Goal: Transaction & Acquisition: Subscribe to service/newsletter

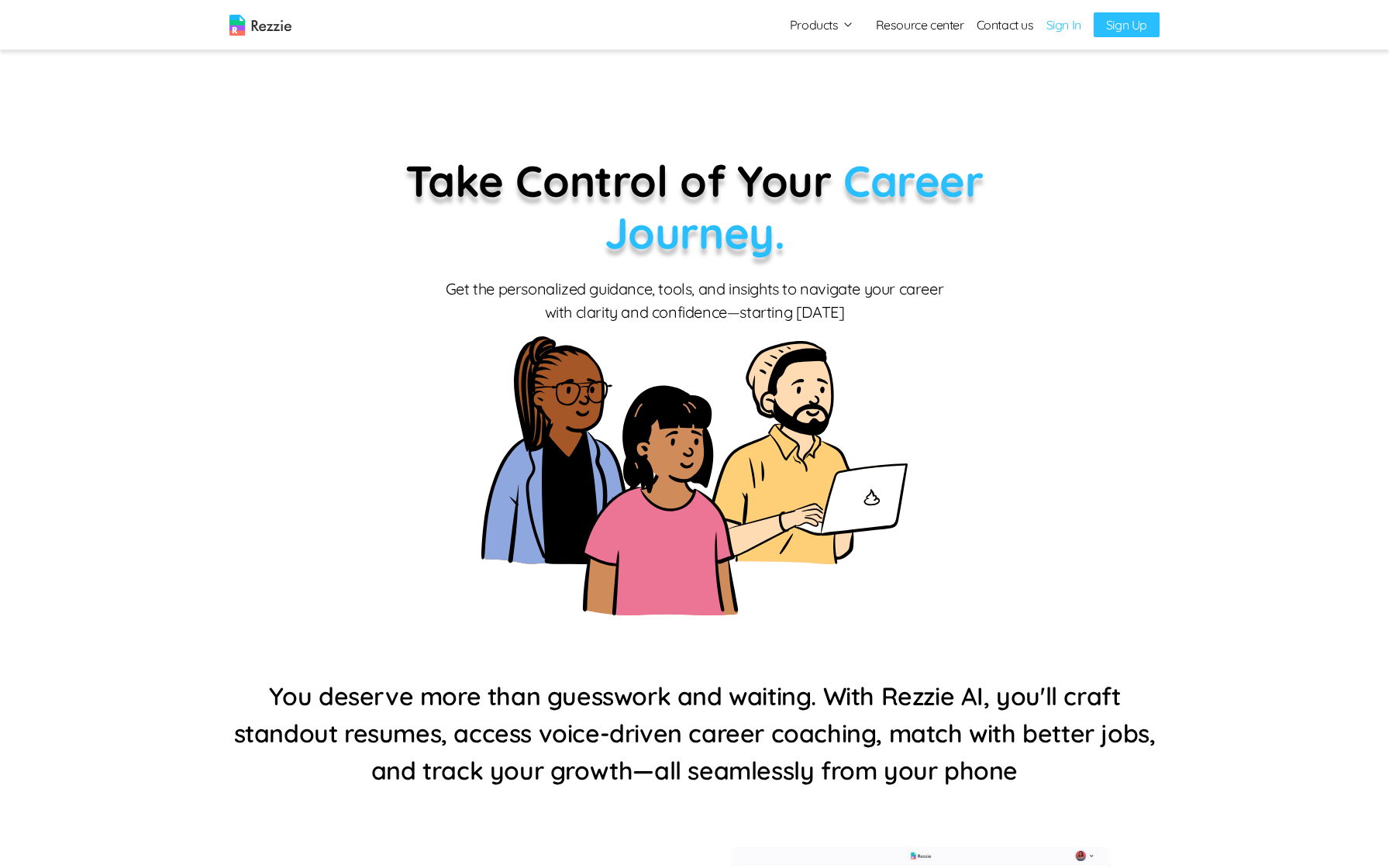
click at [1051, 19] on link "Sign In" at bounding box center [1063, 25] width 35 height 18
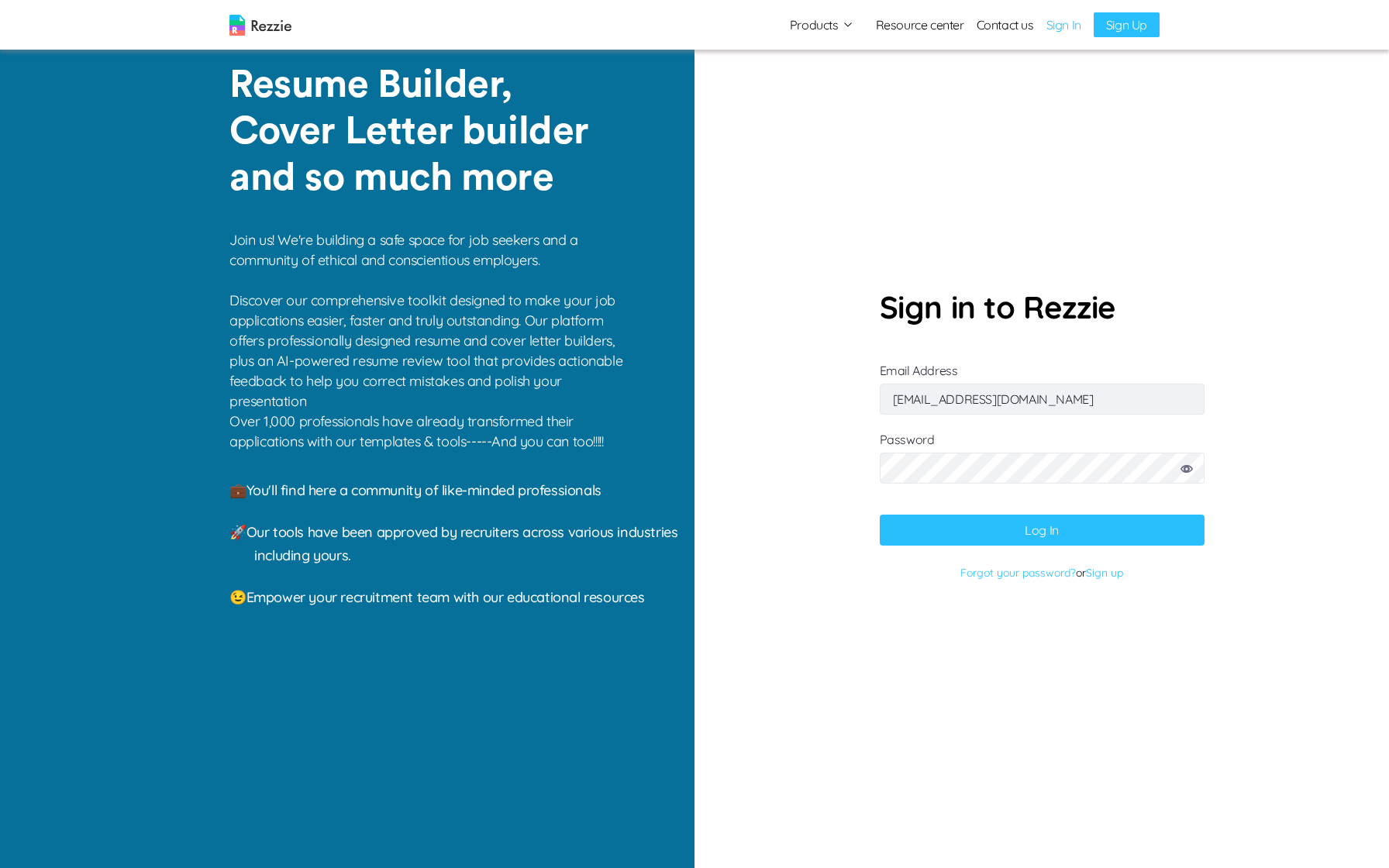
click at [1024, 546] on form "Sign in to Rezzie Email Address [EMAIL_ADDRESS][DOMAIN_NAME] Password Log In Fo…" at bounding box center [1042, 434] width 325 height 301
click at [1031, 533] on button "Log In" at bounding box center [1042, 530] width 325 height 31
click at [956, 527] on button "Log In" at bounding box center [1042, 530] width 325 height 31
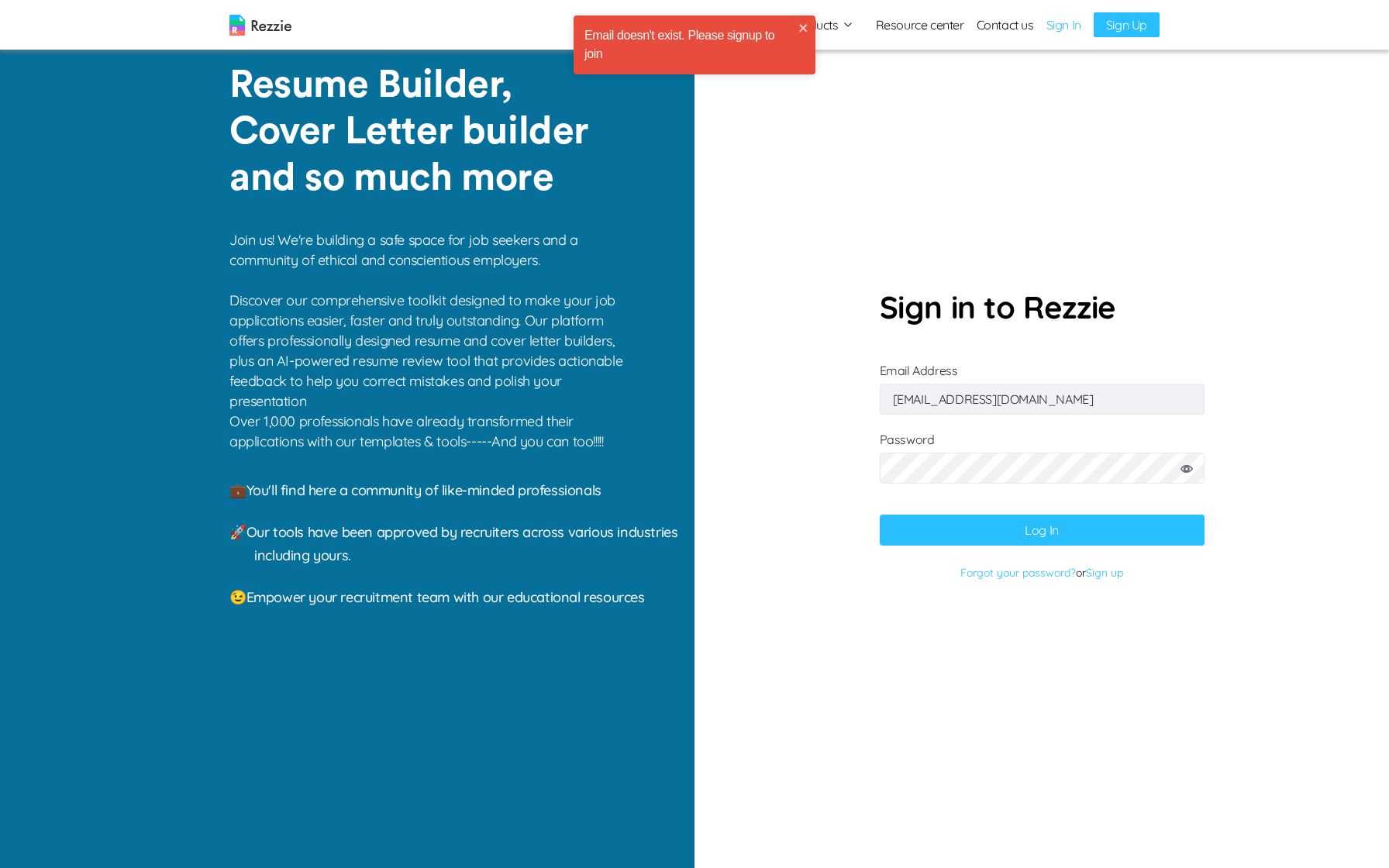
click at [1018, 388] on input "[EMAIL_ADDRESS][DOMAIN_NAME]" at bounding box center [1042, 399] width 325 height 31
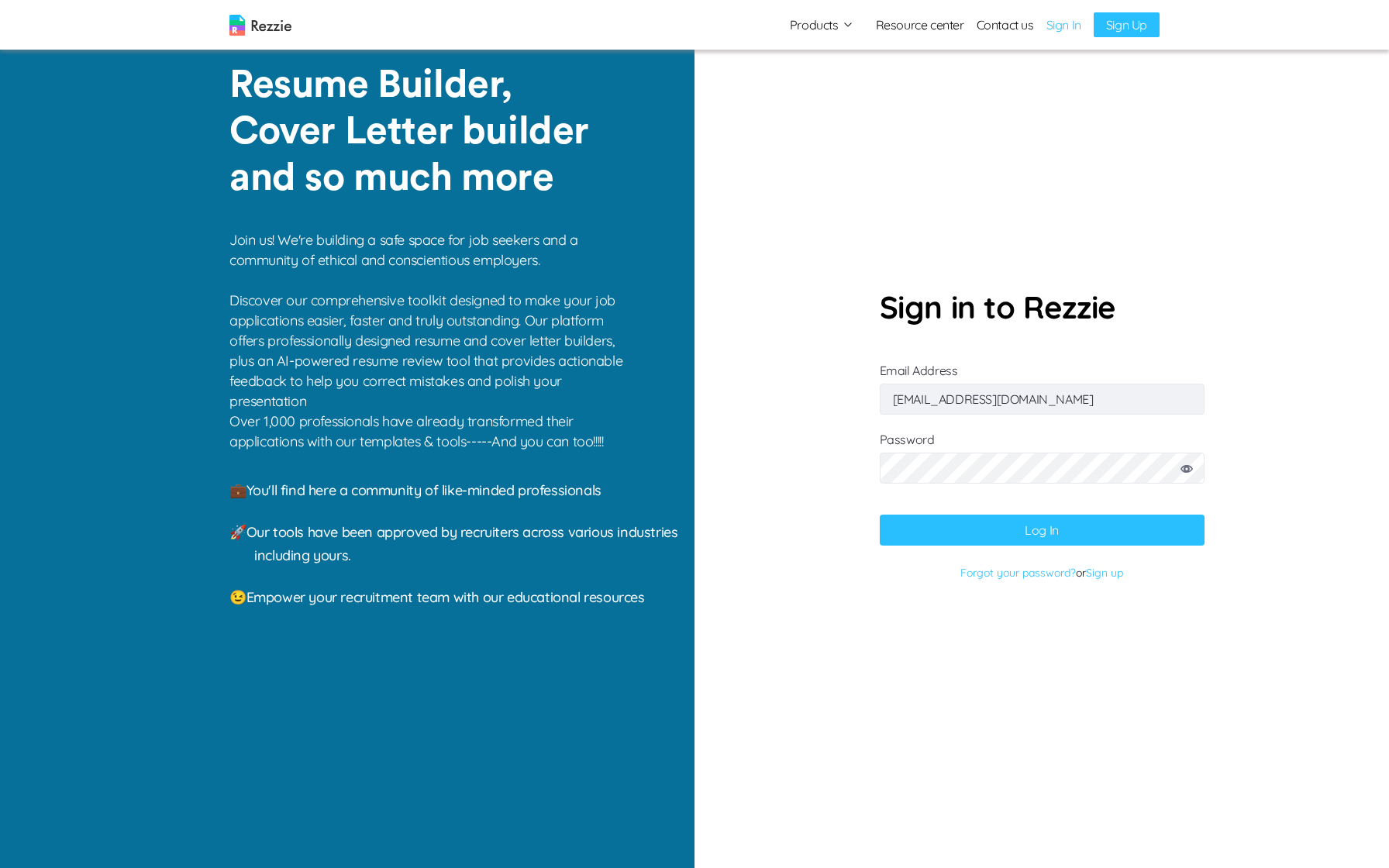
click at [1076, 526] on button "Log In" at bounding box center [1042, 530] width 325 height 31
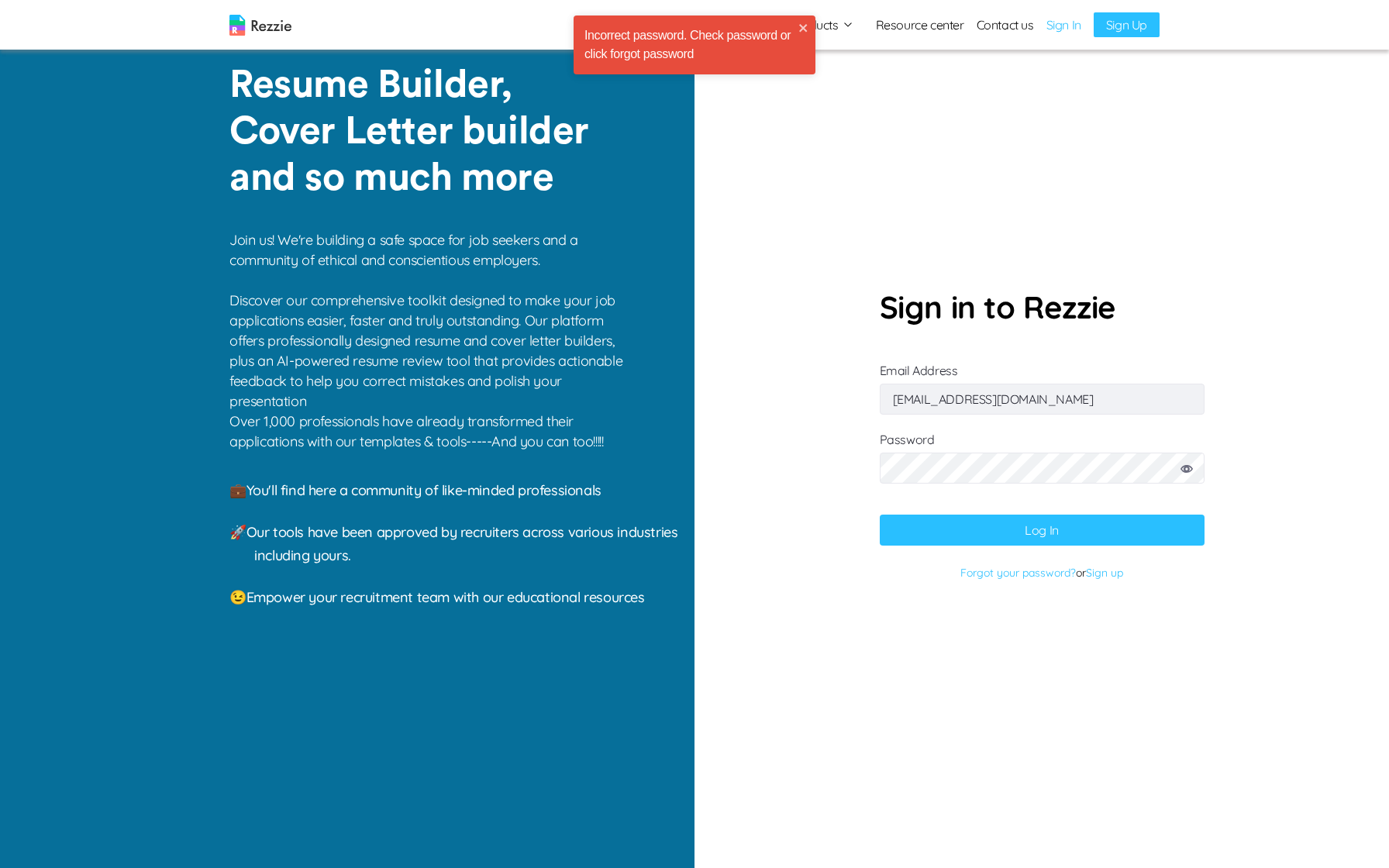
click at [1188, 470] on icon at bounding box center [1186, 469] width 12 height 7
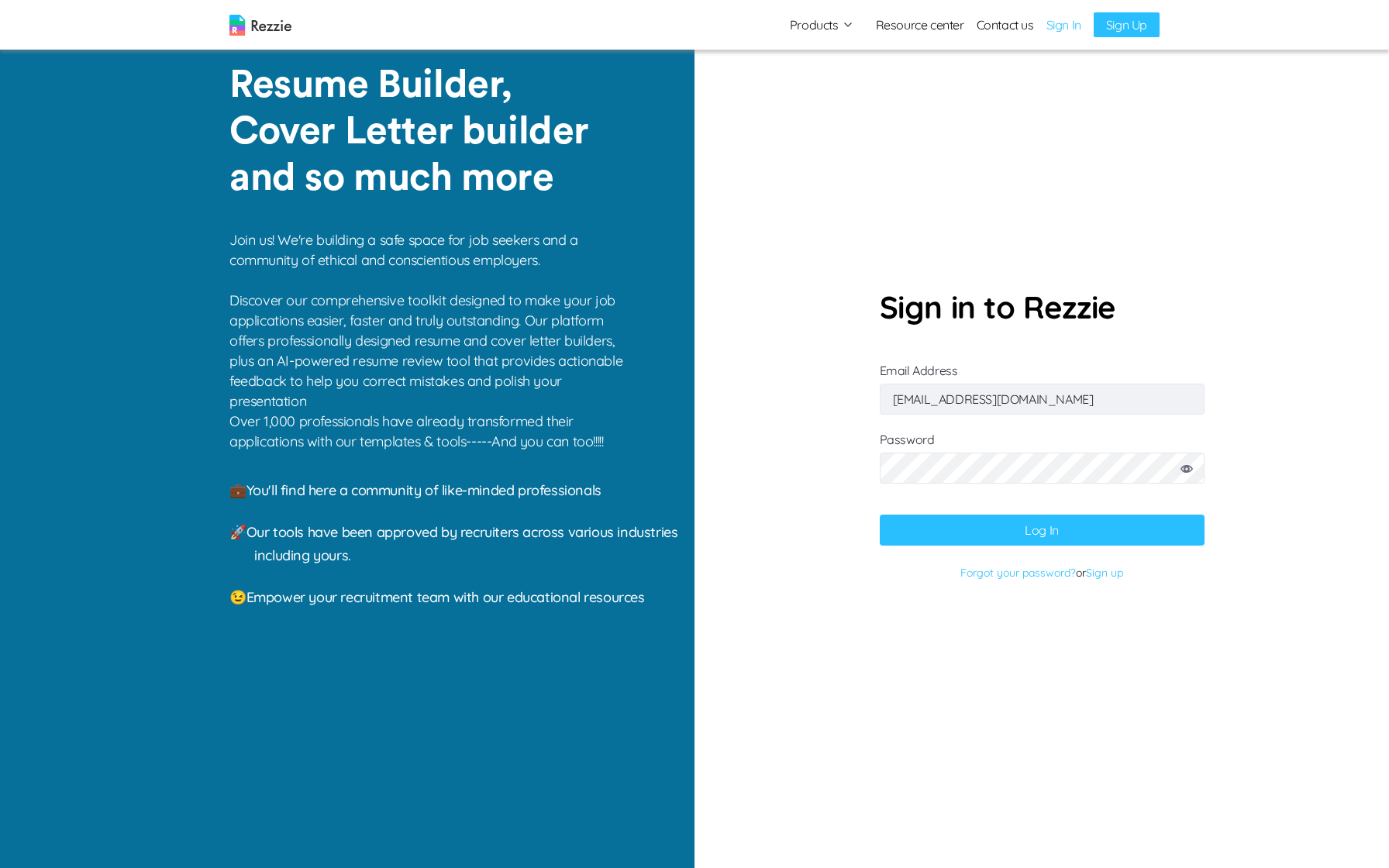
click at [872, 537] on section "Sign in to Rezzie Email Address [EMAIL_ADDRESS][DOMAIN_NAME] Password Log In Fo…" at bounding box center [1041, 434] width 694 height 868
click at [913, 536] on button "Log In" at bounding box center [1042, 530] width 325 height 31
click at [893, 529] on button "Log In" at bounding box center [1042, 530] width 325 height 31
click at [886, 522] on button "Log In" at bounding box center [1042, 530] width 325 height 31
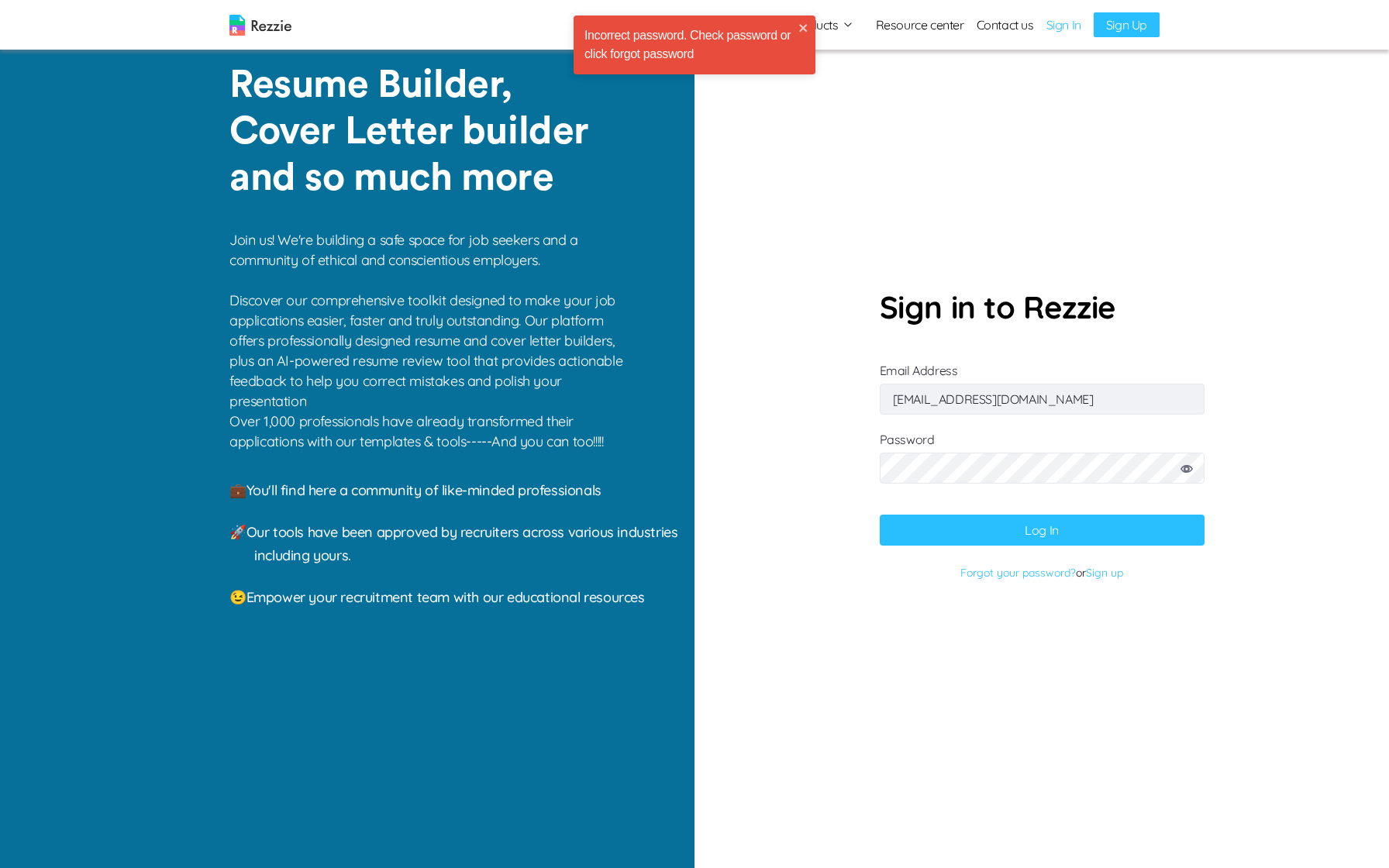
click at [1006, 386] on input "[EMAIL_ADDRESS][DOMAIN_NAME]" at bounding box center [1042, 399] width 325 height 31
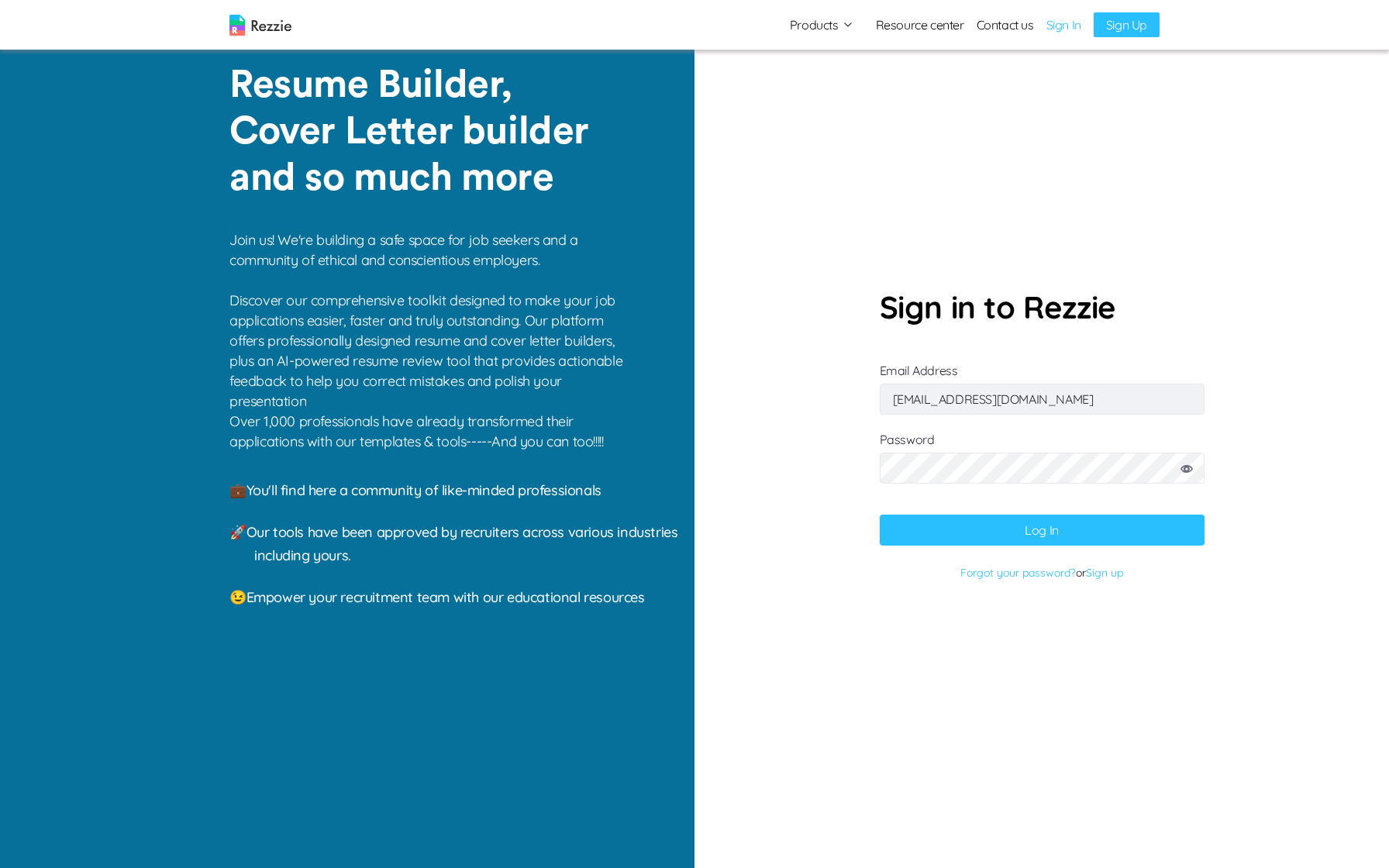
click at [947, 549] on form "Sign in to Rezzie Email Address [EMAIL_ADDRESS][DOMAIN_NAME] Password Log In Fo…" at bounding box center [1042, 434] width 325 height 301
click at [954, 526] on button "Log In" at bounding box center [1042, 530] width 325 height 31
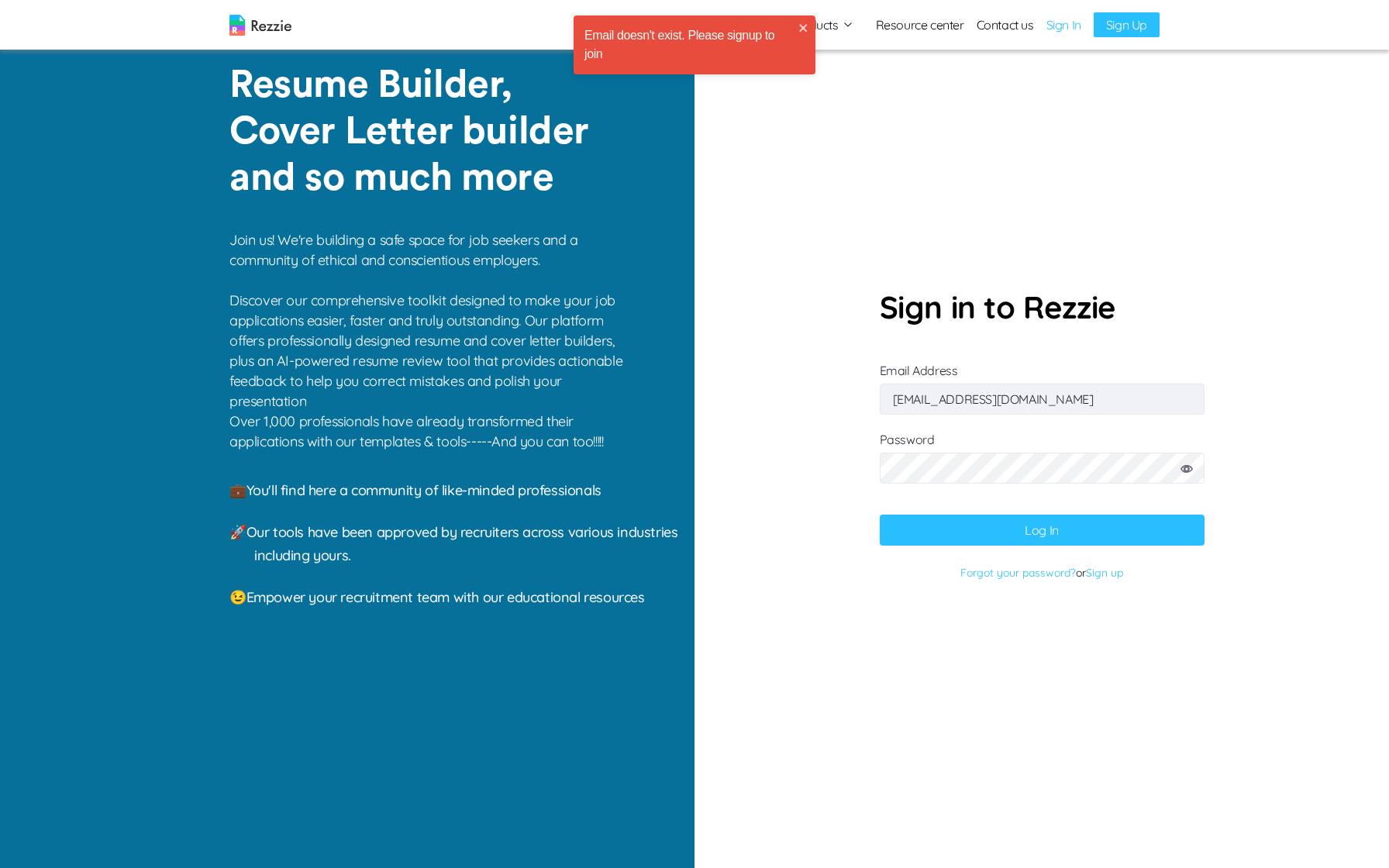
click at [1031, 400] on input "[EMAIL_ADDRESS][DOMAIN_NAME]" at bounding box center [1042, 399] width 325 height 31
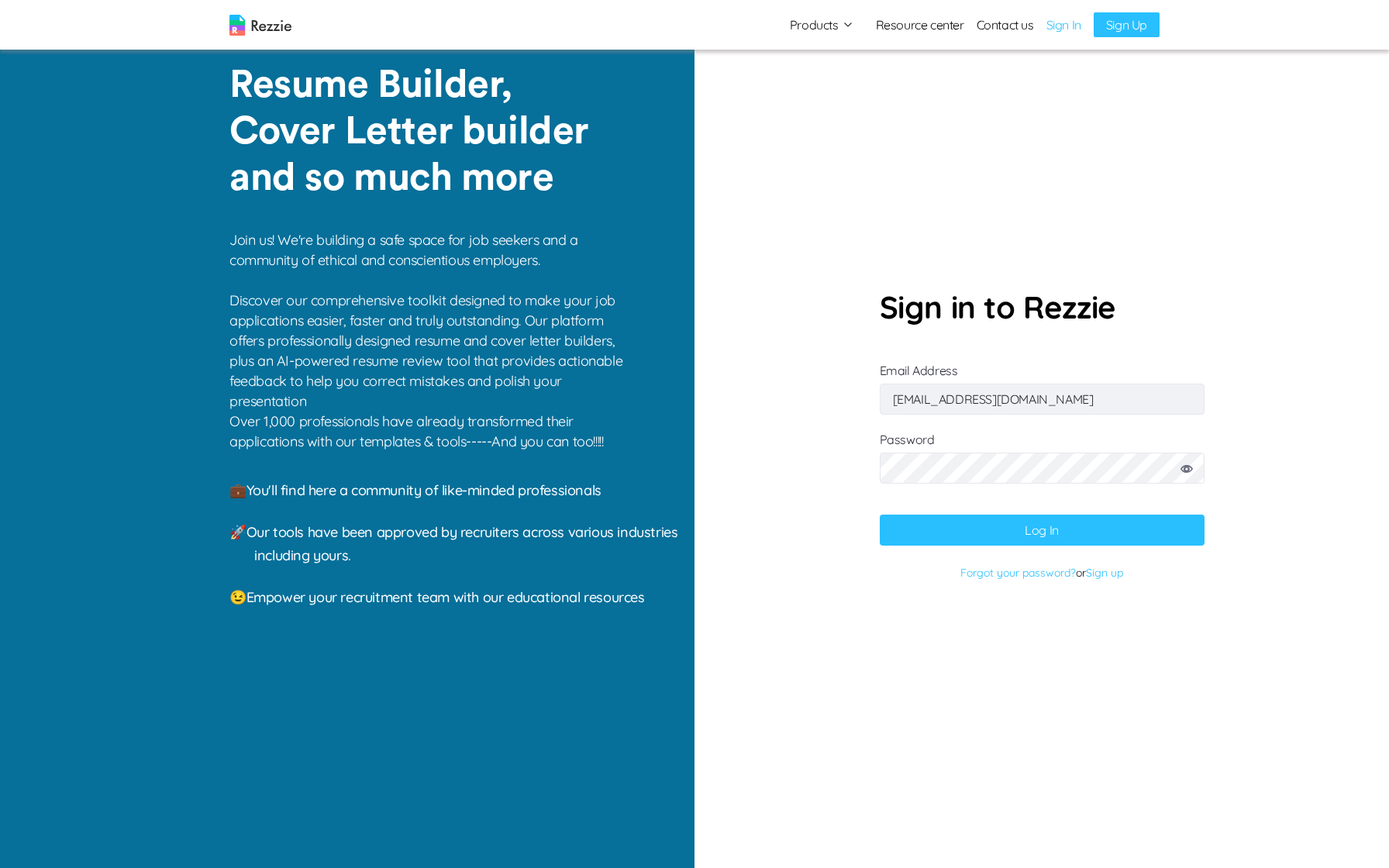
type input "[EMAIL_ADDRESS][DOMAIN_NAME]"
click at [986, 532] on button "Log In" at bounding box center [1042, 530] width 325 height 31
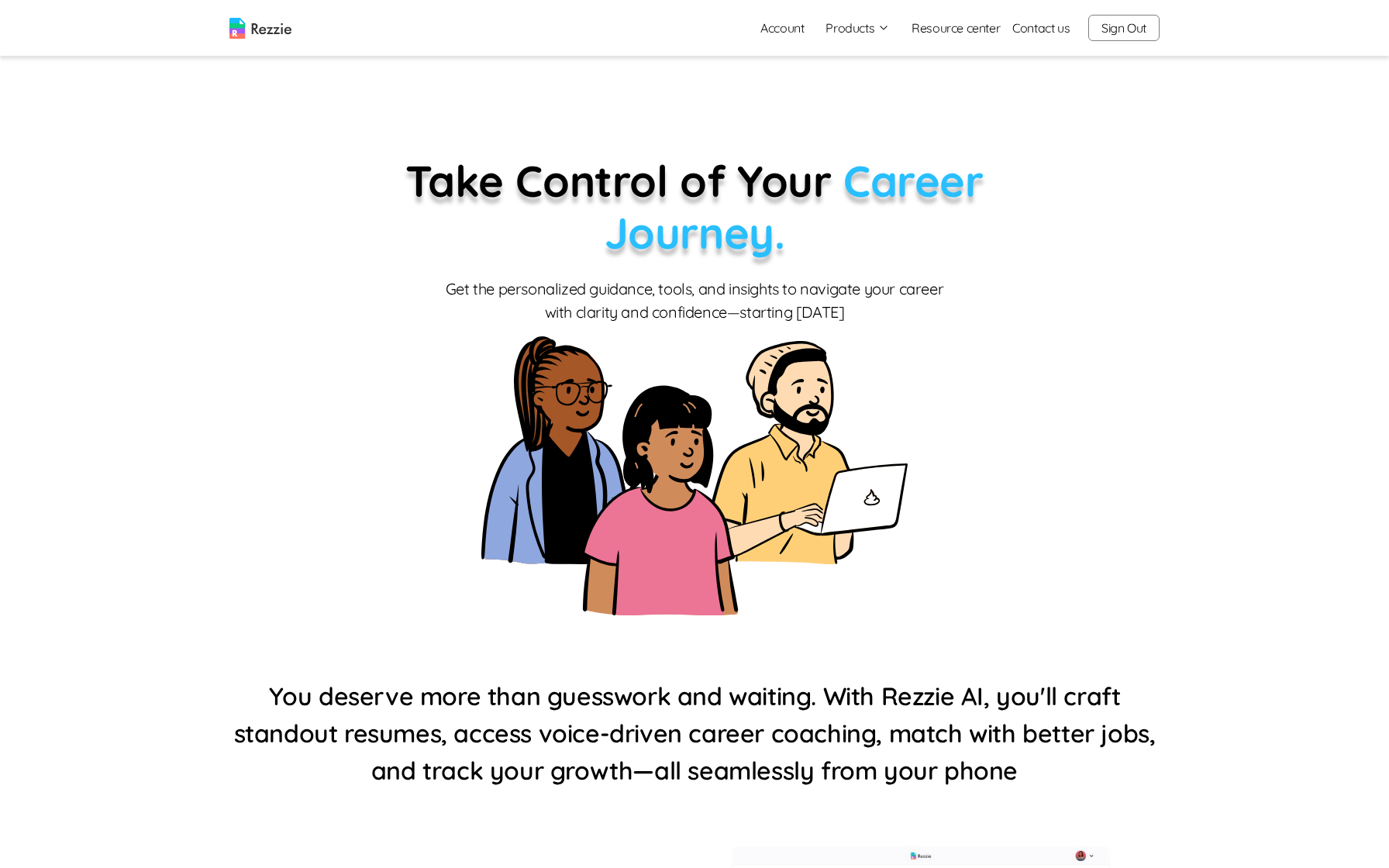
click at [851, 22] on button "Products" at bounding box center [858, 28] width 65 height 18
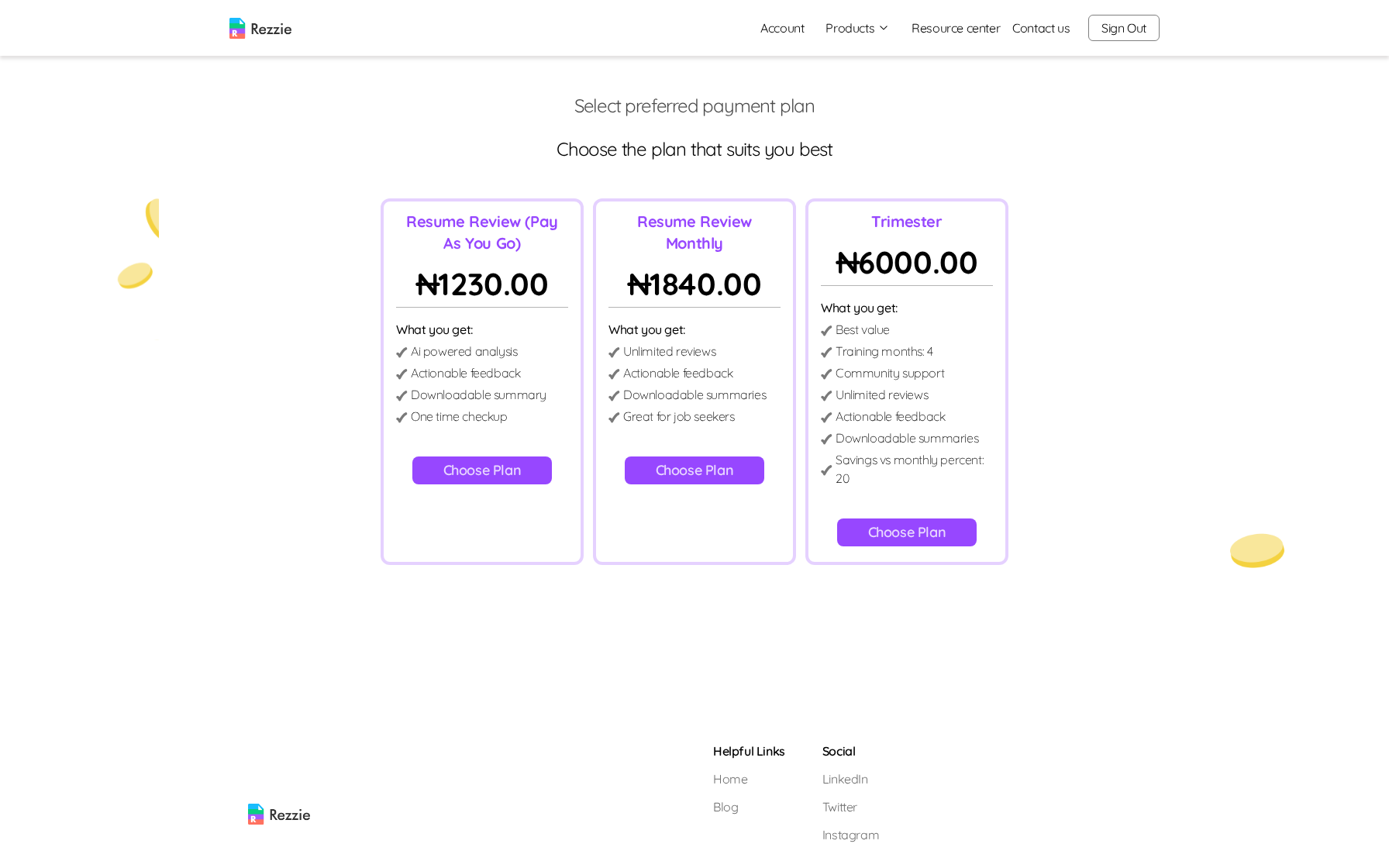
click at [908, 537] on button "Choose Plan" at bounding box center [908, 532] width 140 height 28
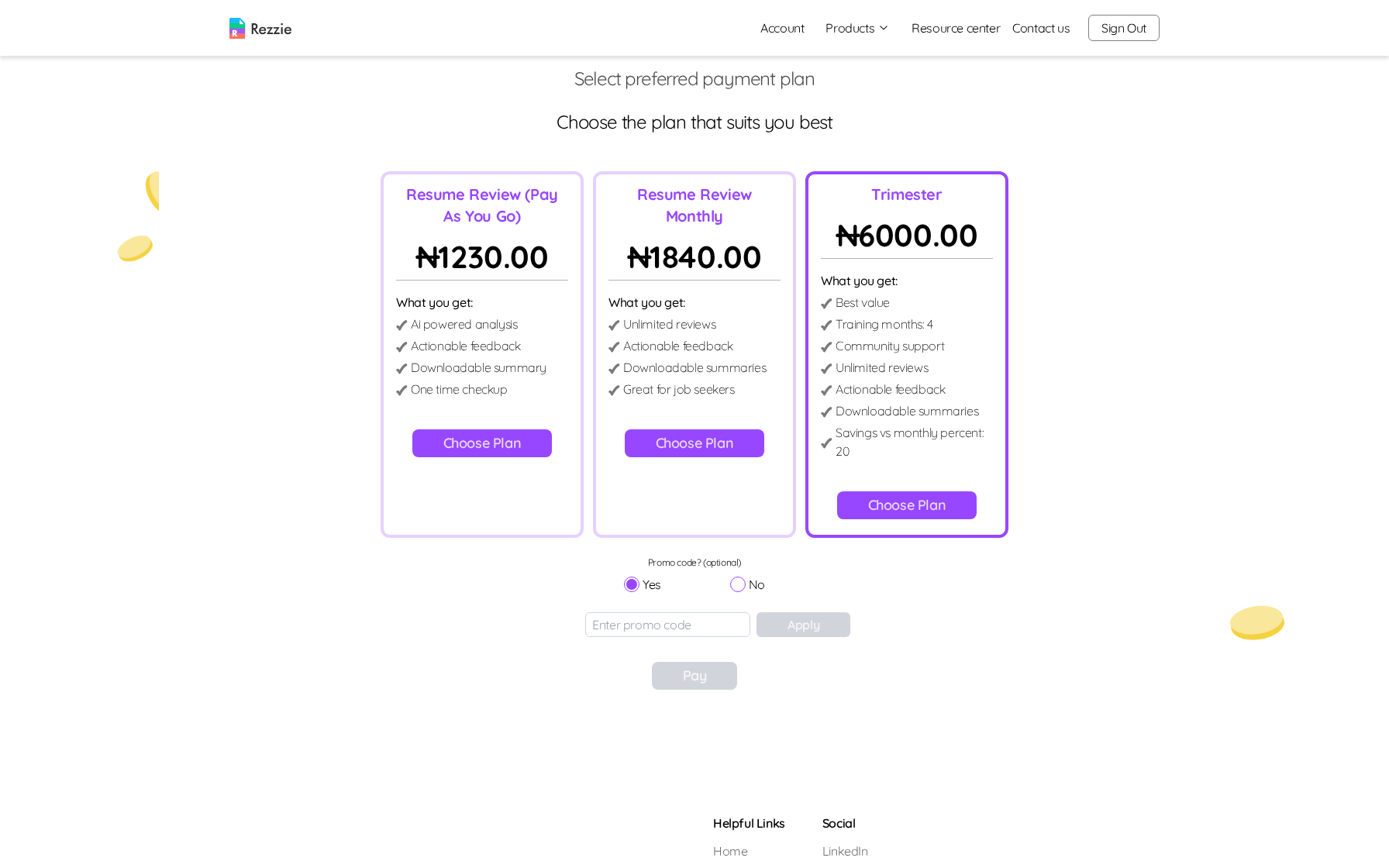
scroll to position [47, 0]
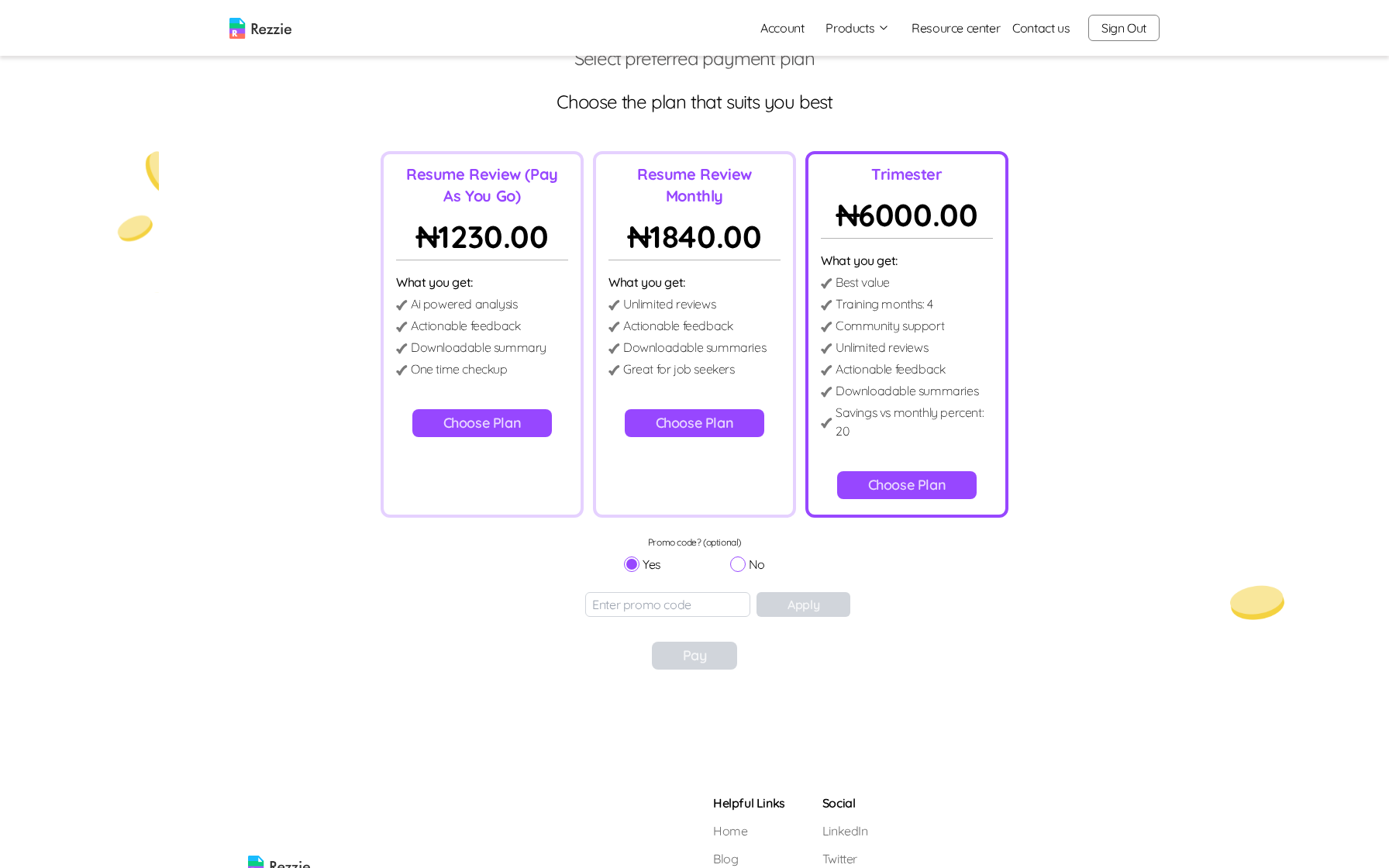
click at [737, 569] on input "No" at bounding box center [738, 564] width 16 height 16
radio input "true"
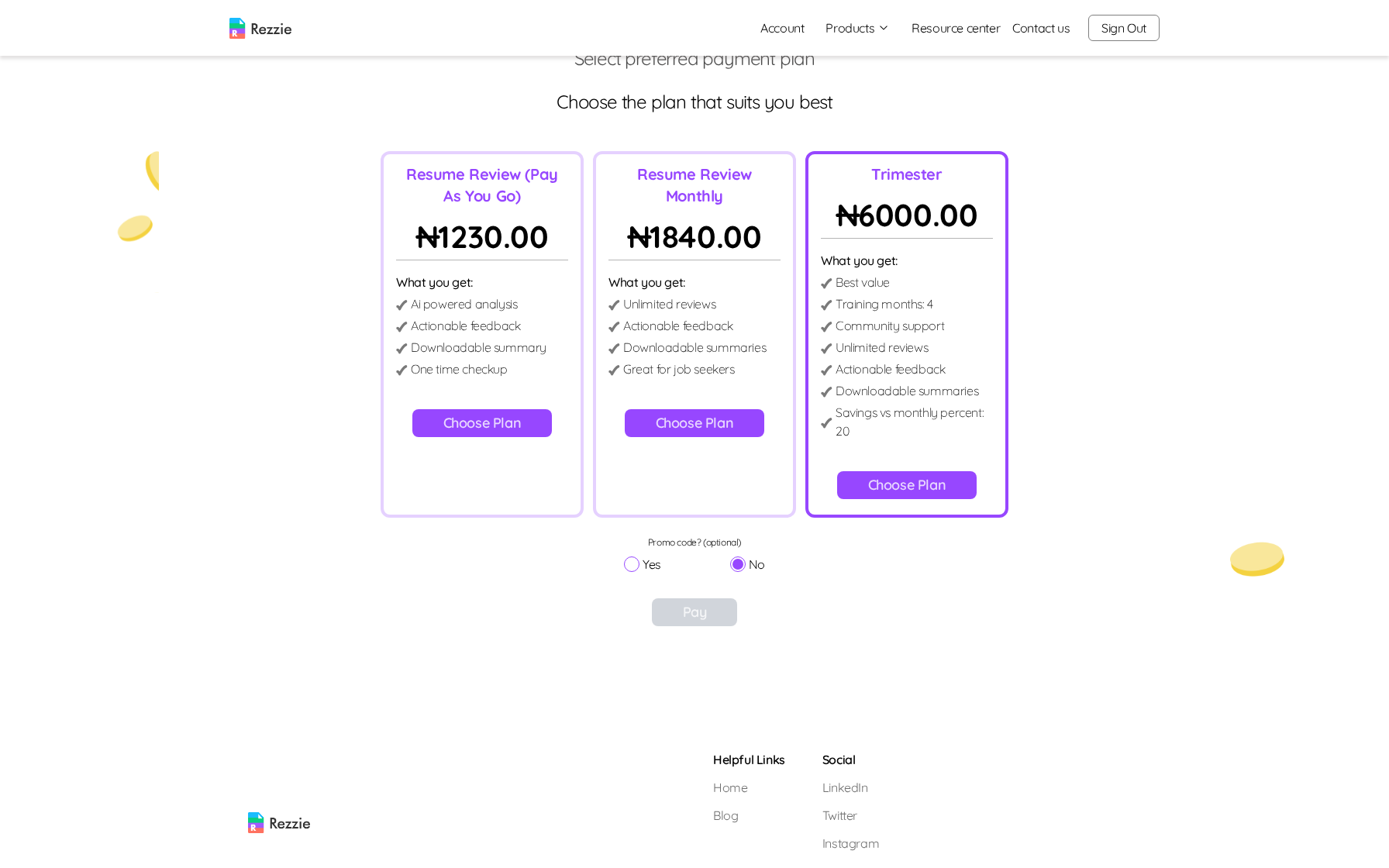
click at [699, 422] on button "Choose Plan" at bounding box center [694, 423] width 140 height 28
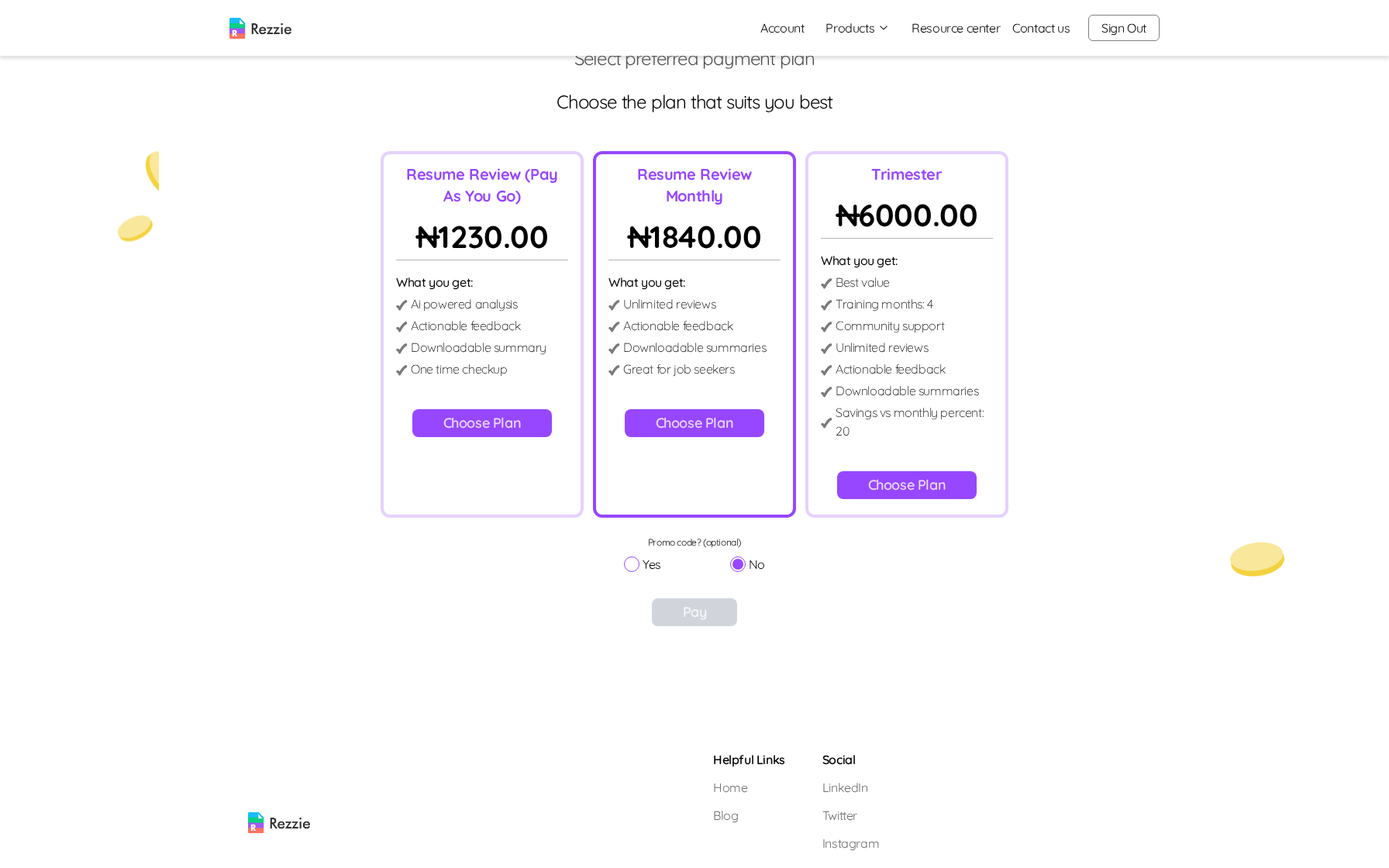
scroll to position [103, 0]
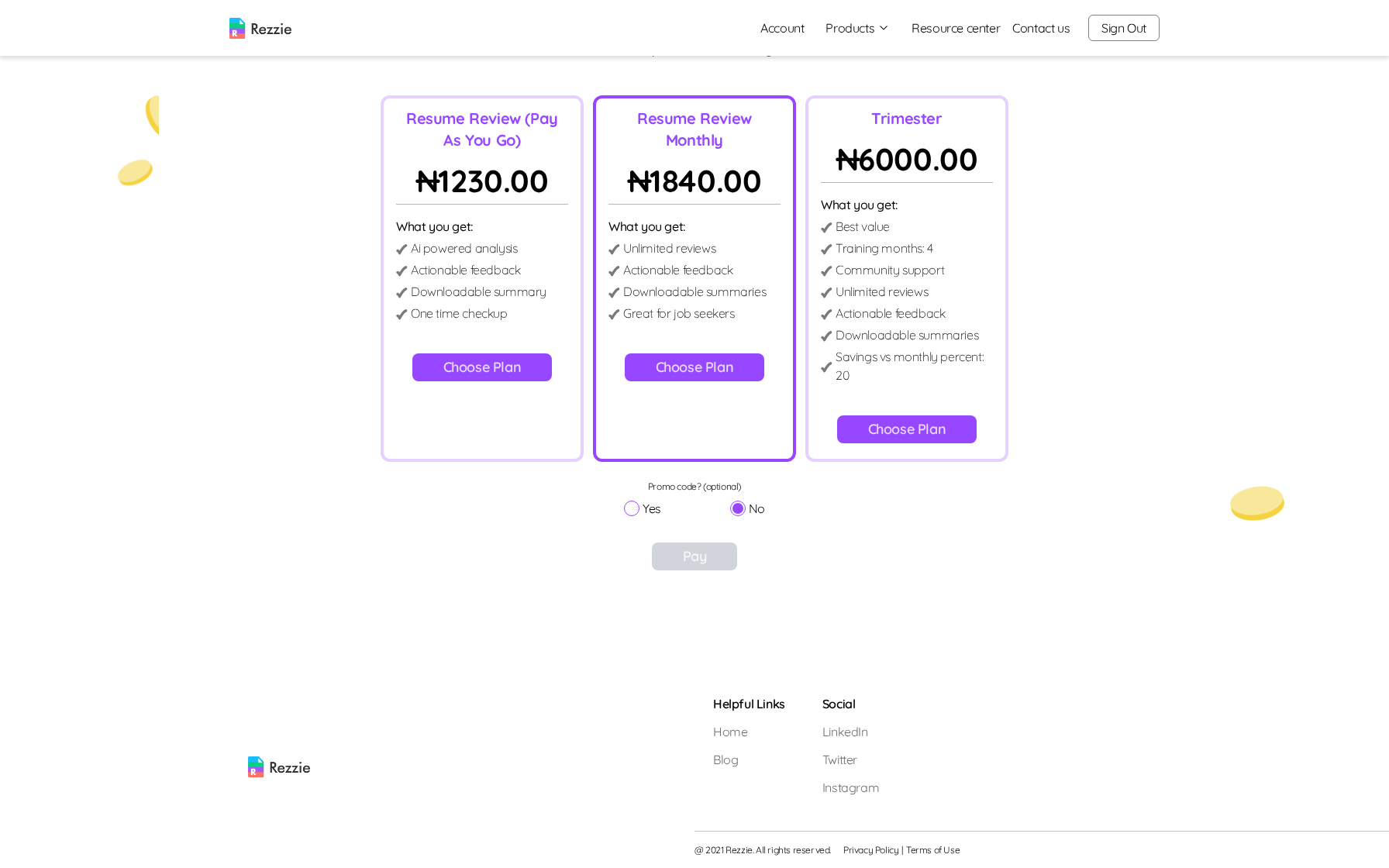
click at [488, 368] on button "Choose Plan" at bounding box center [482, 367] width 140 height 28
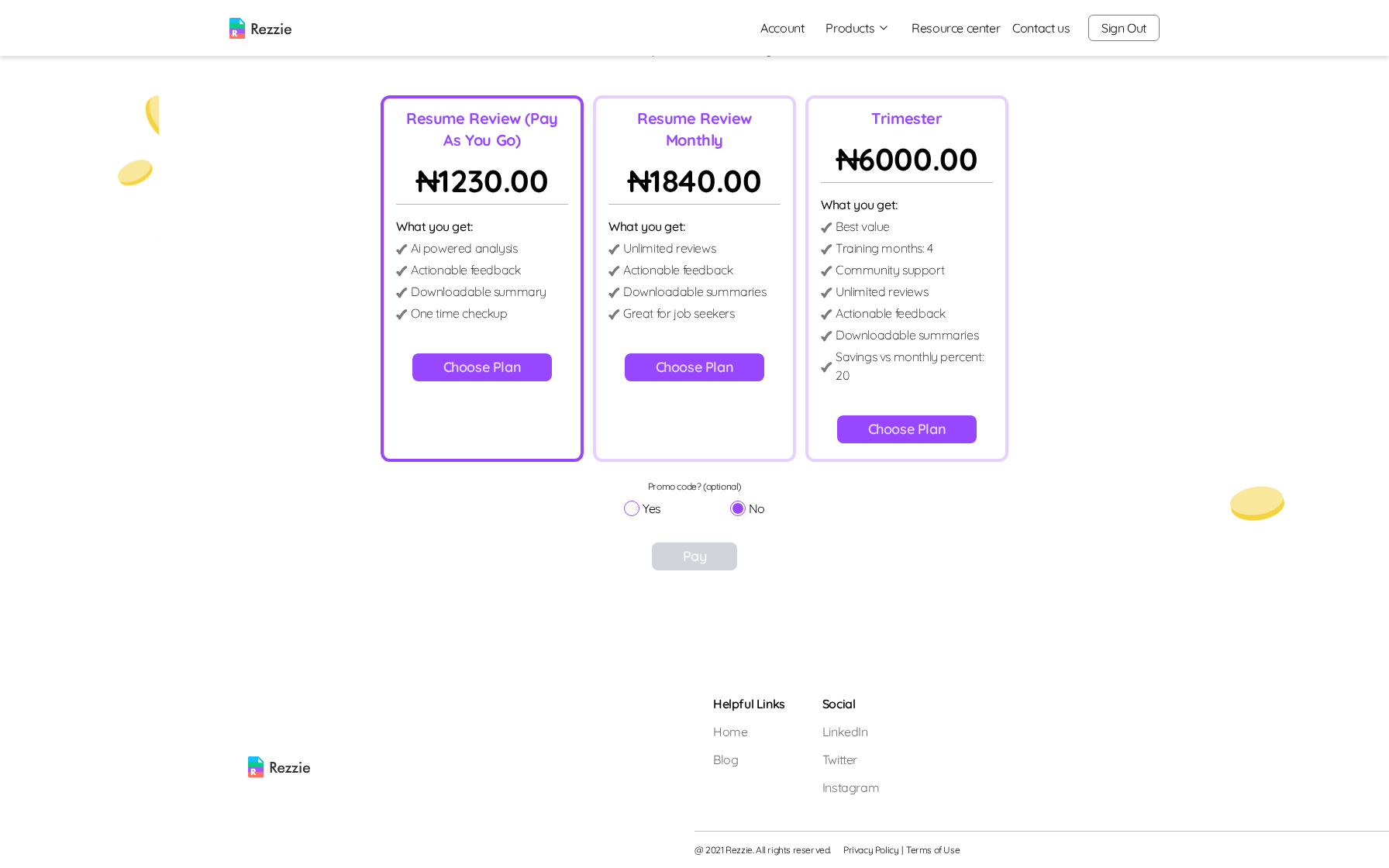
click at [693, 374] on button "Choose Plan" at bounding box center [694, 367] width 140 height 28
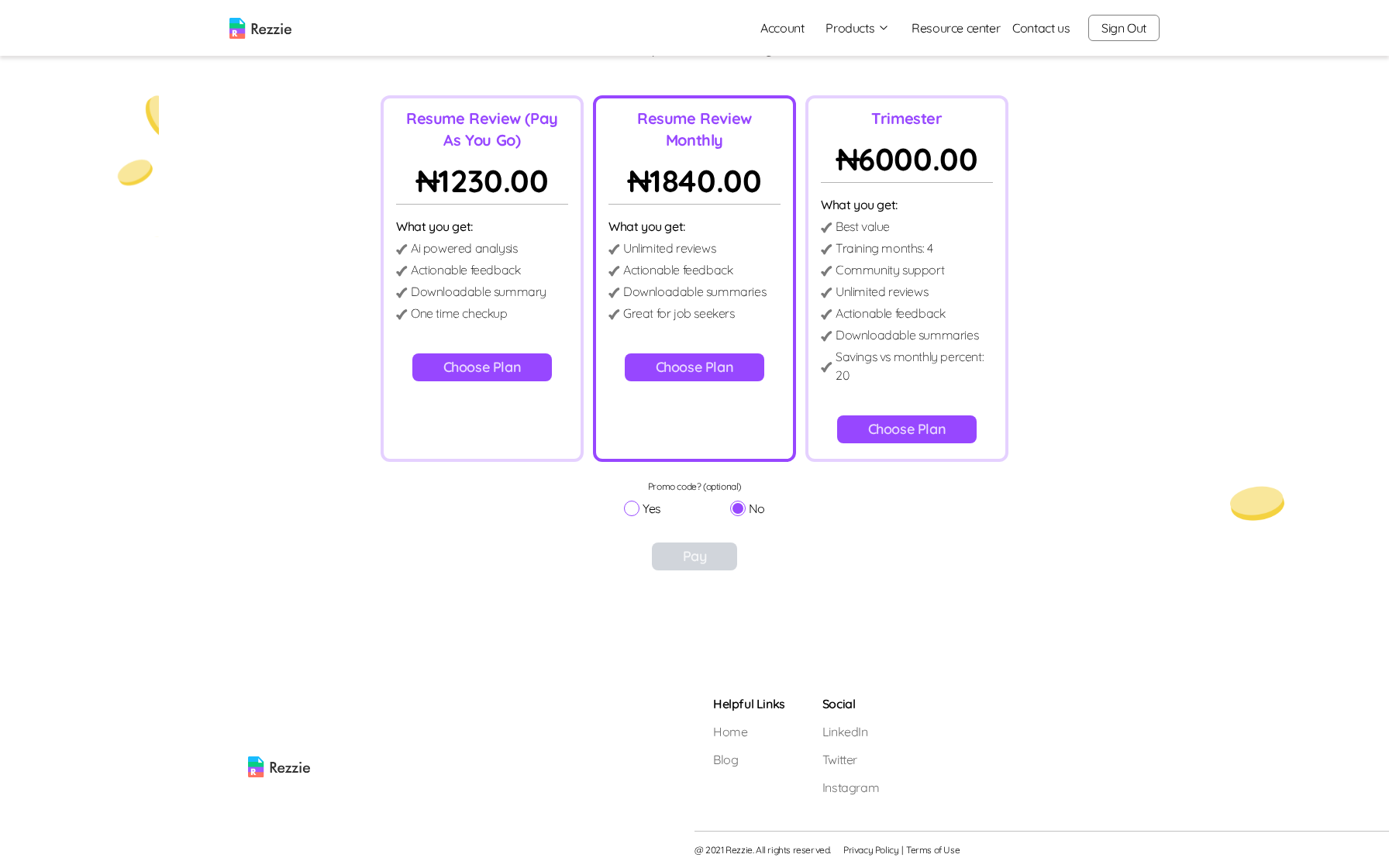
click at [711, 361] on button "Choose Plan" at bounding box center [694, 367] width 140 height 28
